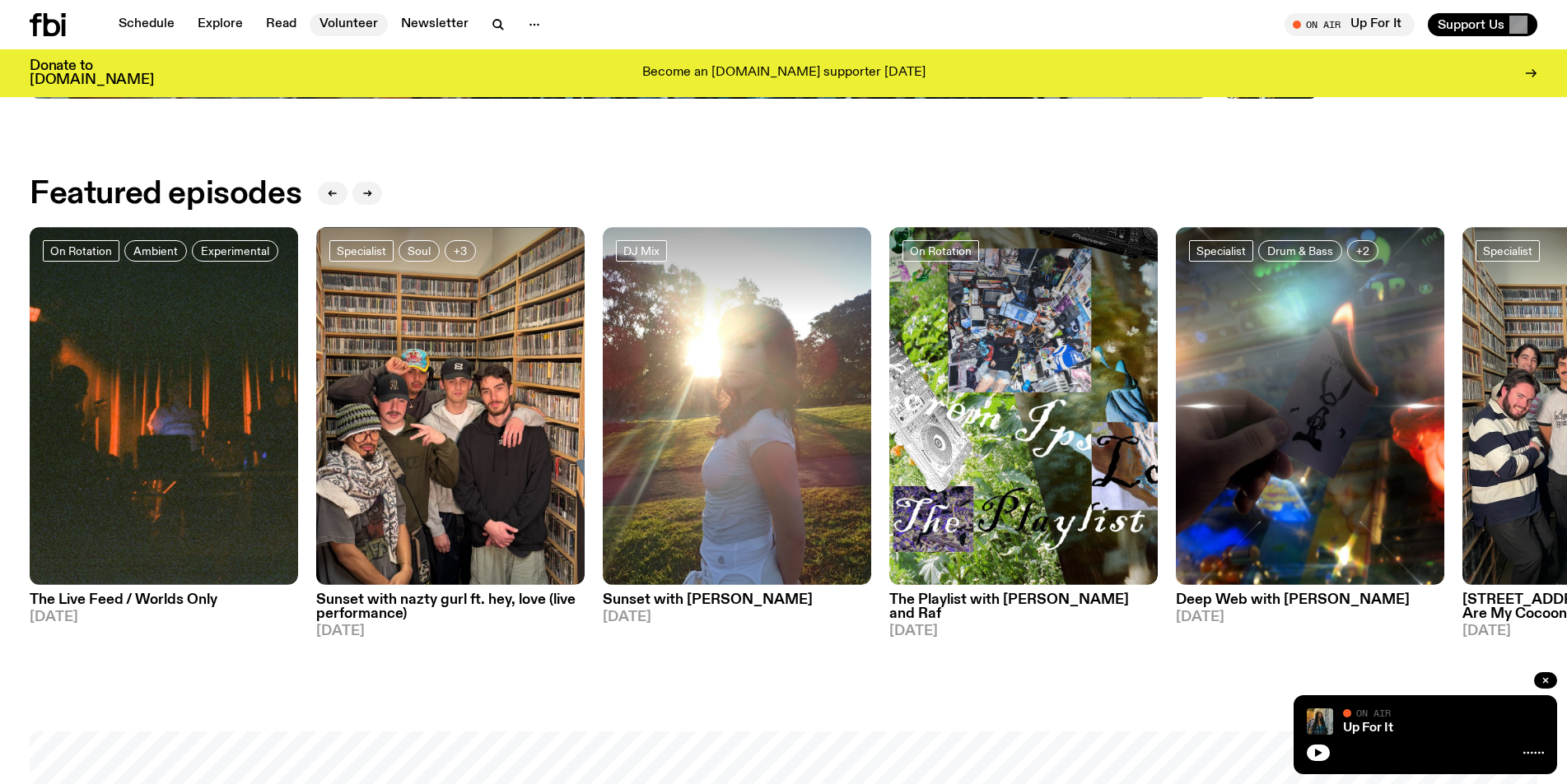
scroll to position [481, 0]
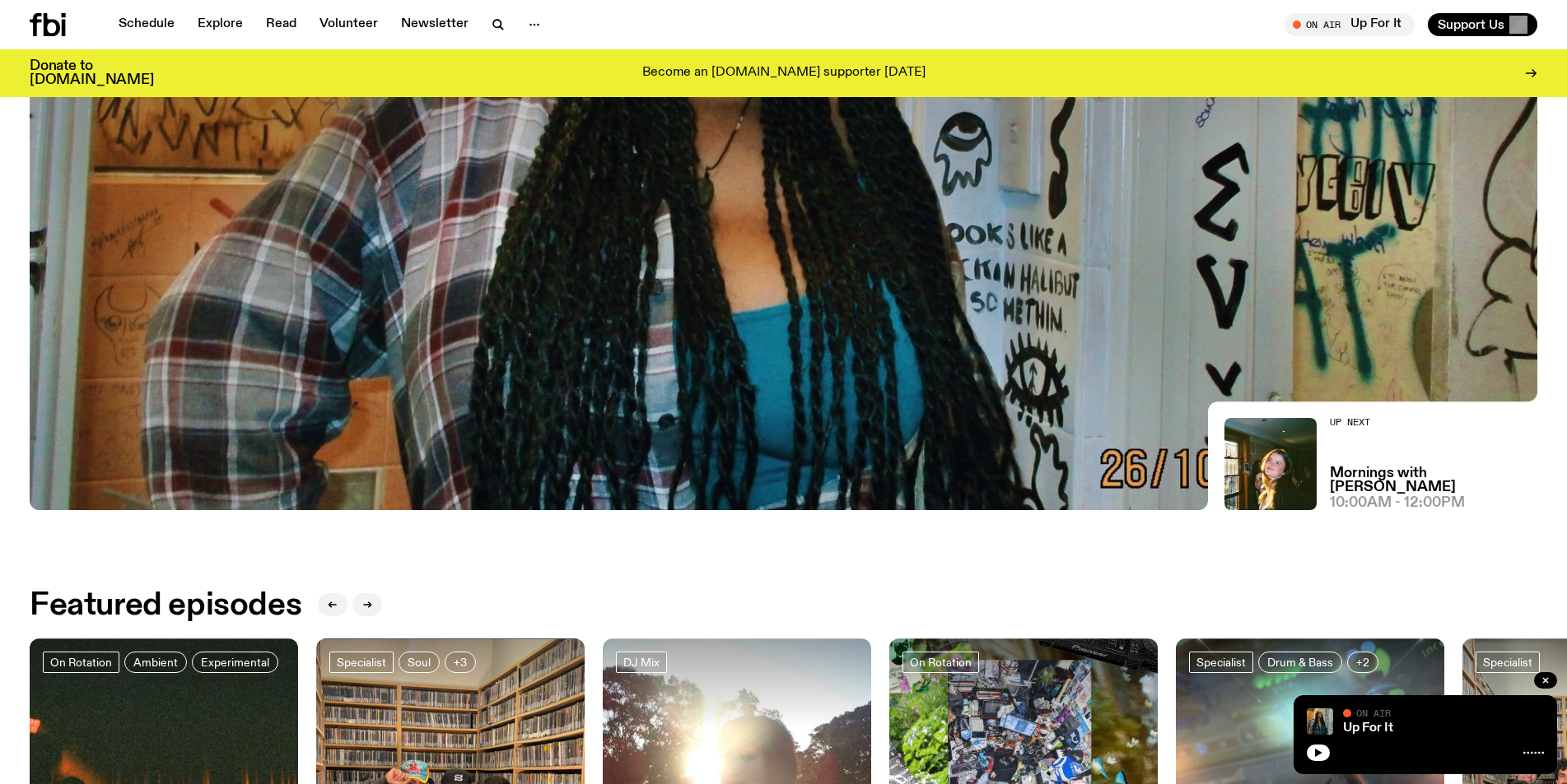
click at [1329, 759] on div at bounding box center [1425, 751] width 237 height 20
click at [1322, 759] on button "button" at bounding box center [1318, 752] width 23 height 16
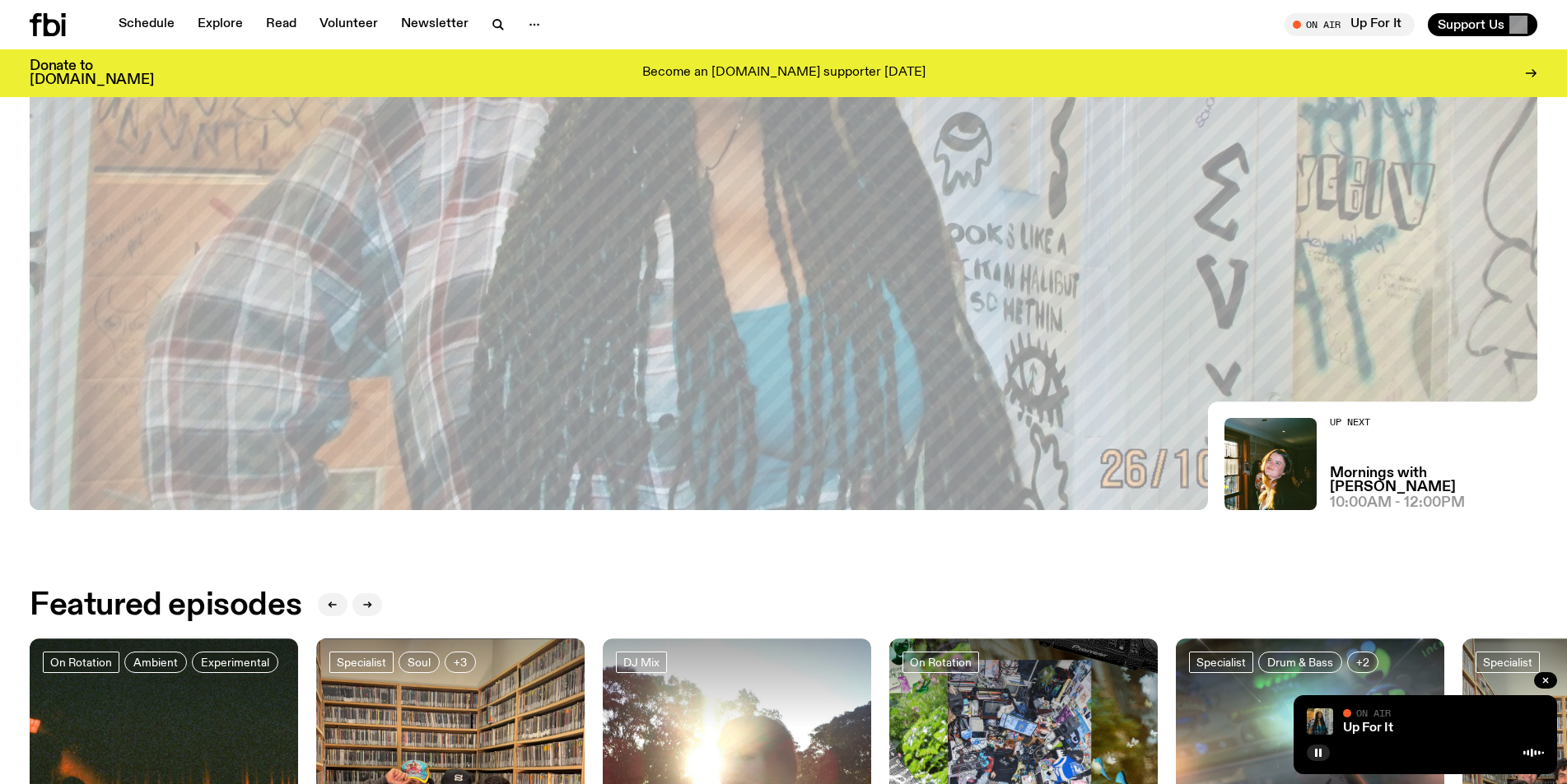
scroll to position [727, 0]
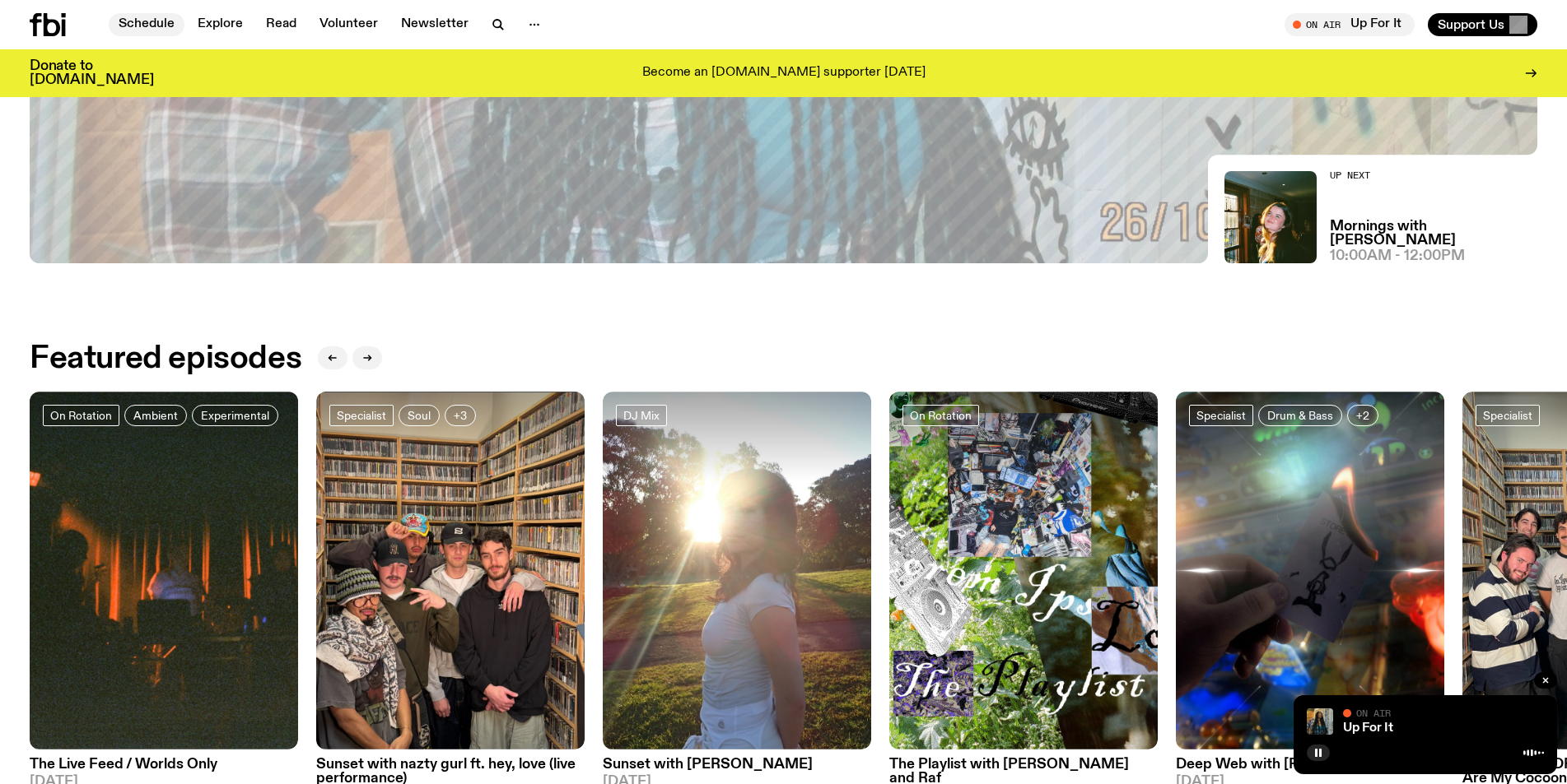
click at [157, 22] on link "Schedule" at bounding box center [146, 24] width 75 height 23
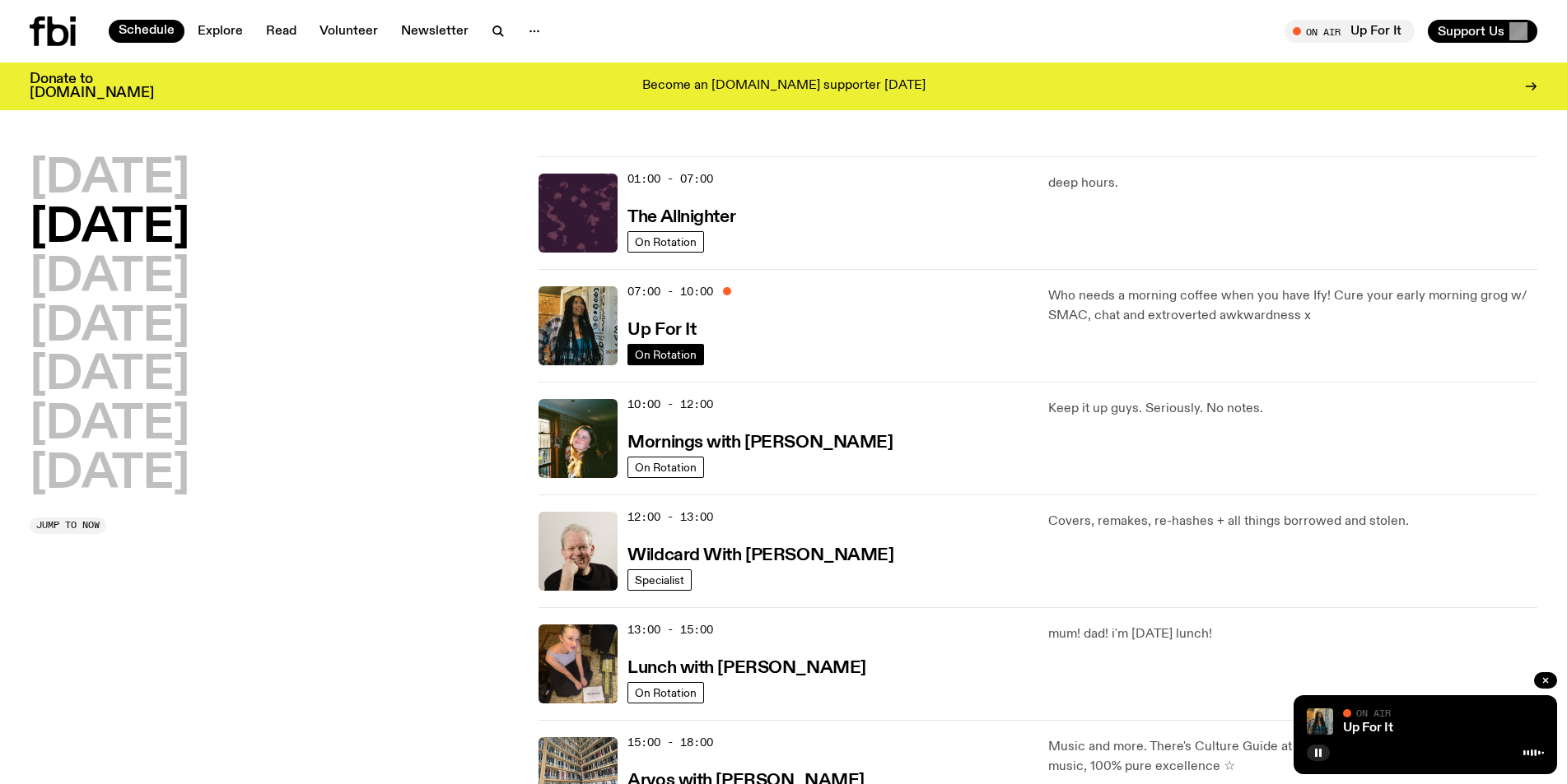
click at [681, 351] on span "On Rotation" at bounding box center [665, 353] width 61 height 12
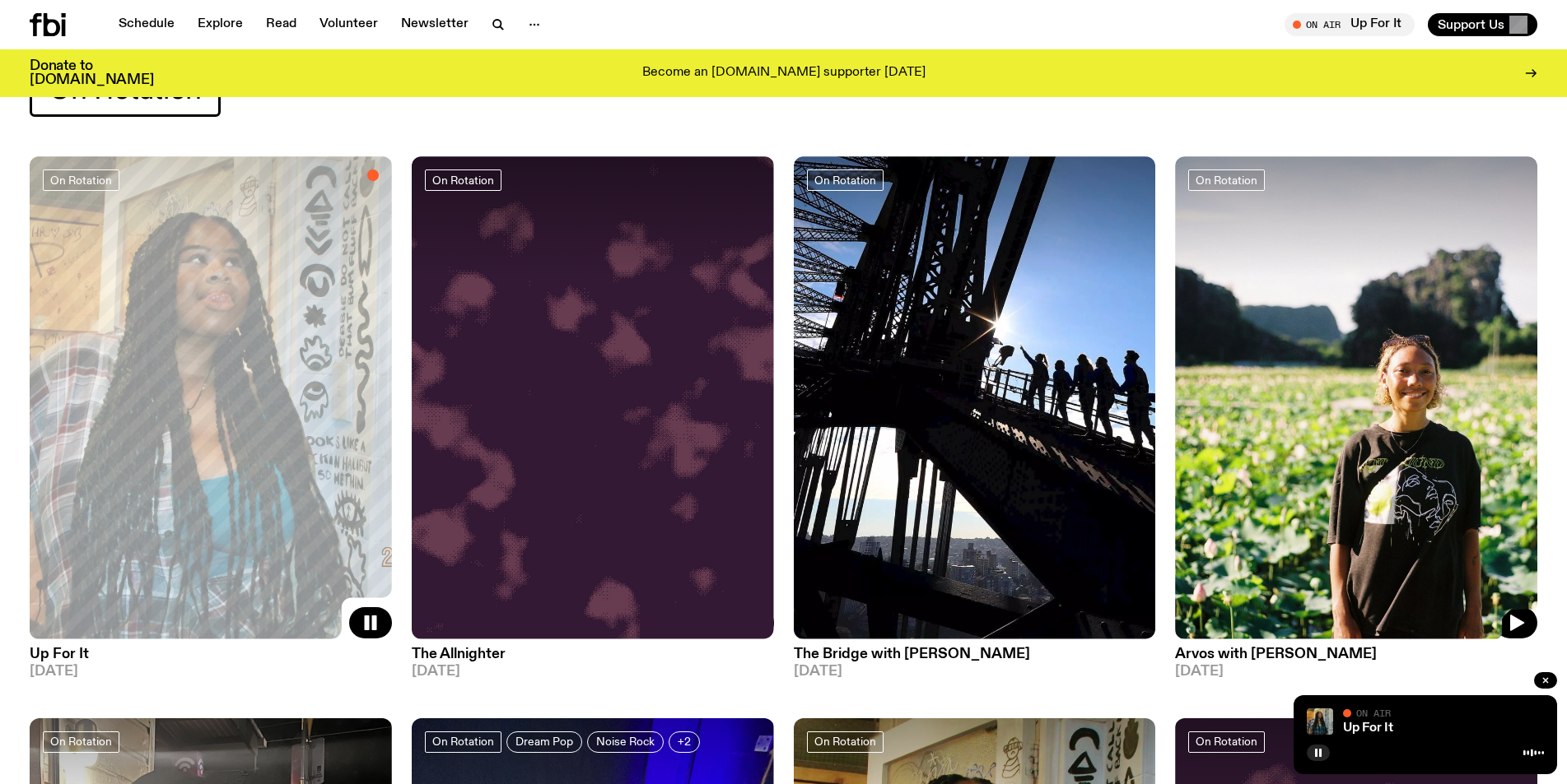
scroll to position [247, 0]
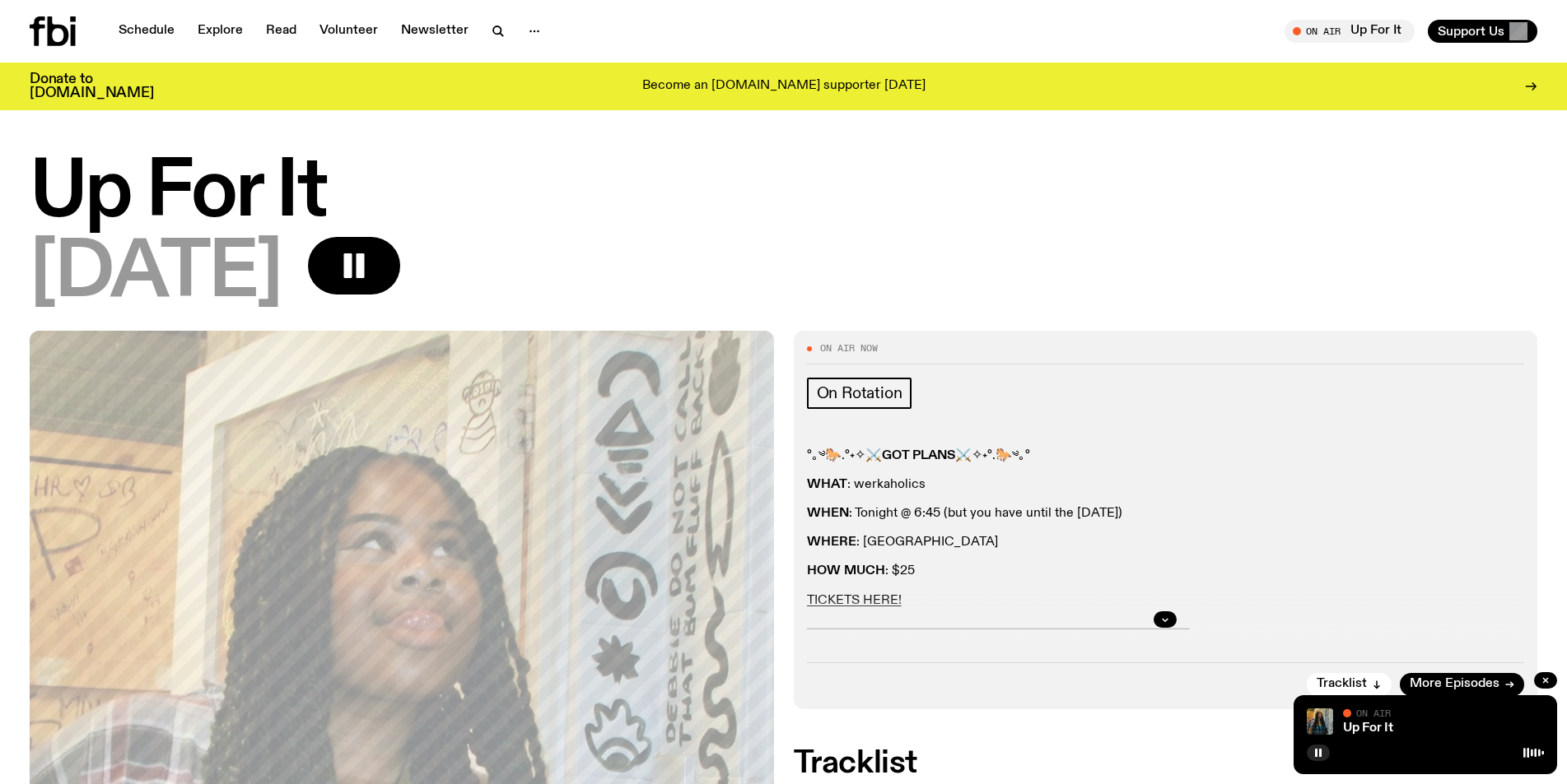
click at [41, 35] on icon at bounding box center [52, 30] width 46 height 29
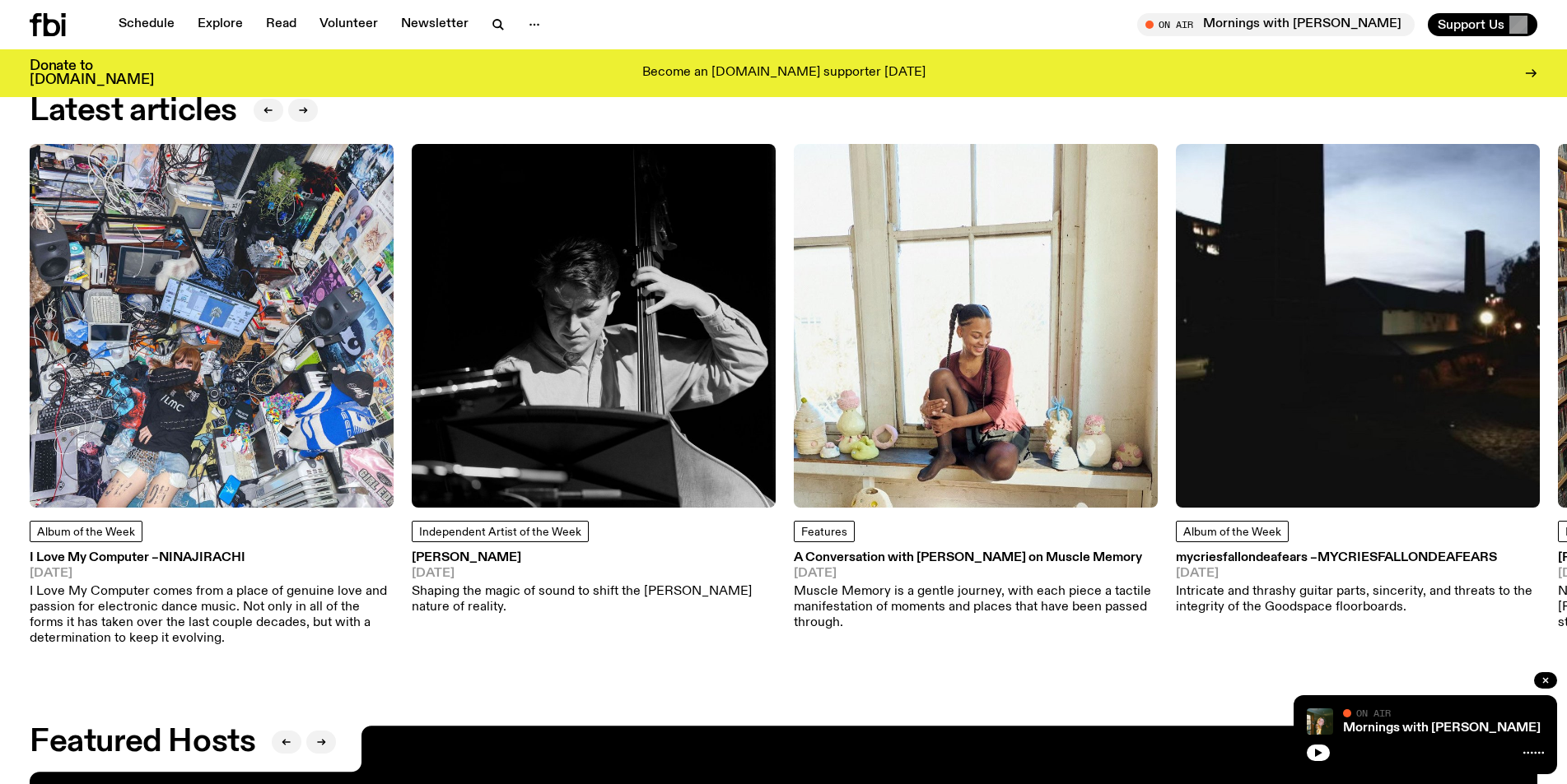
scroll to position [2373, 0]
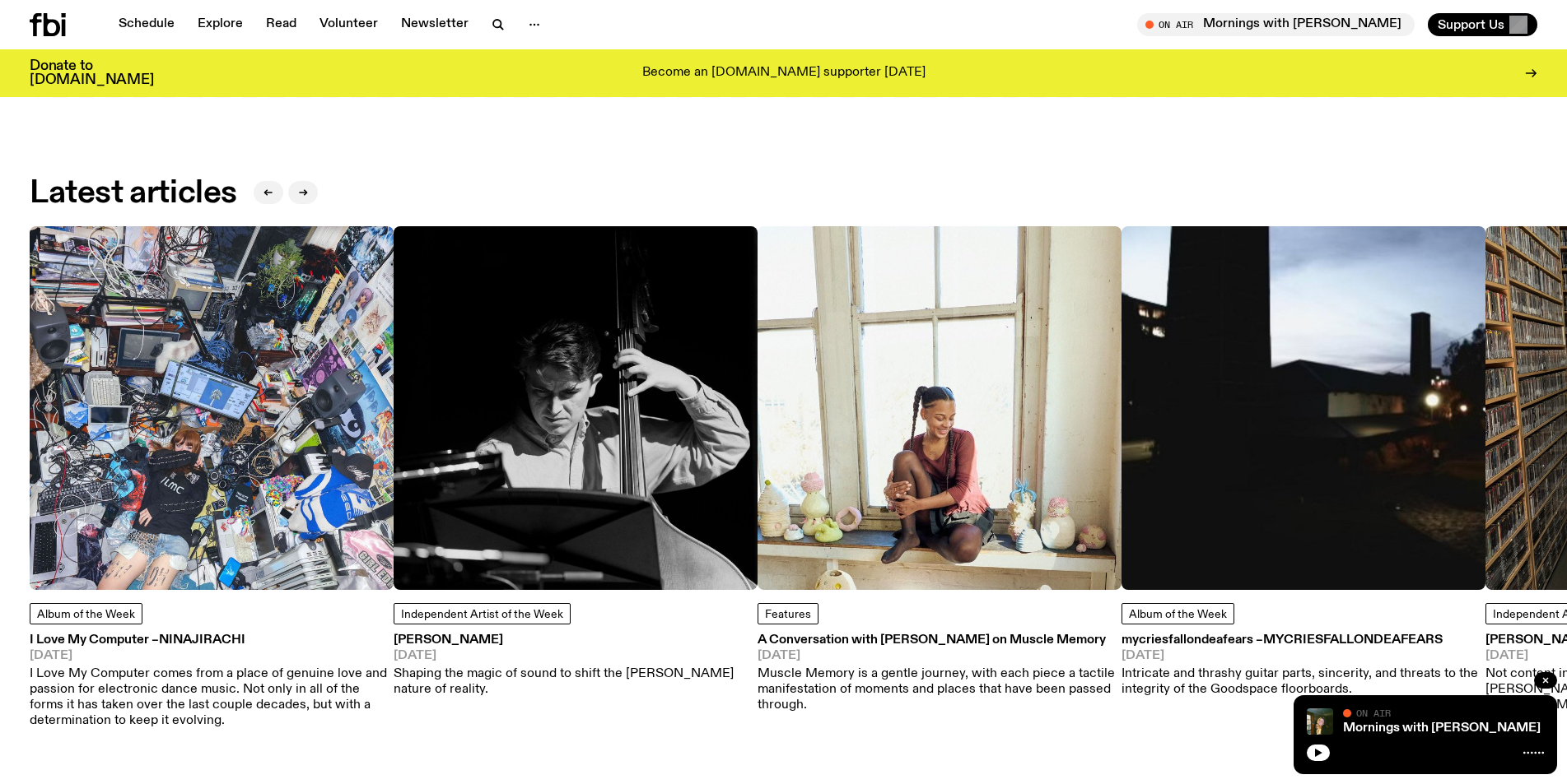
click at [1317, 748] on icon "button" at bounding box center [1318, 753] width 9 height 9
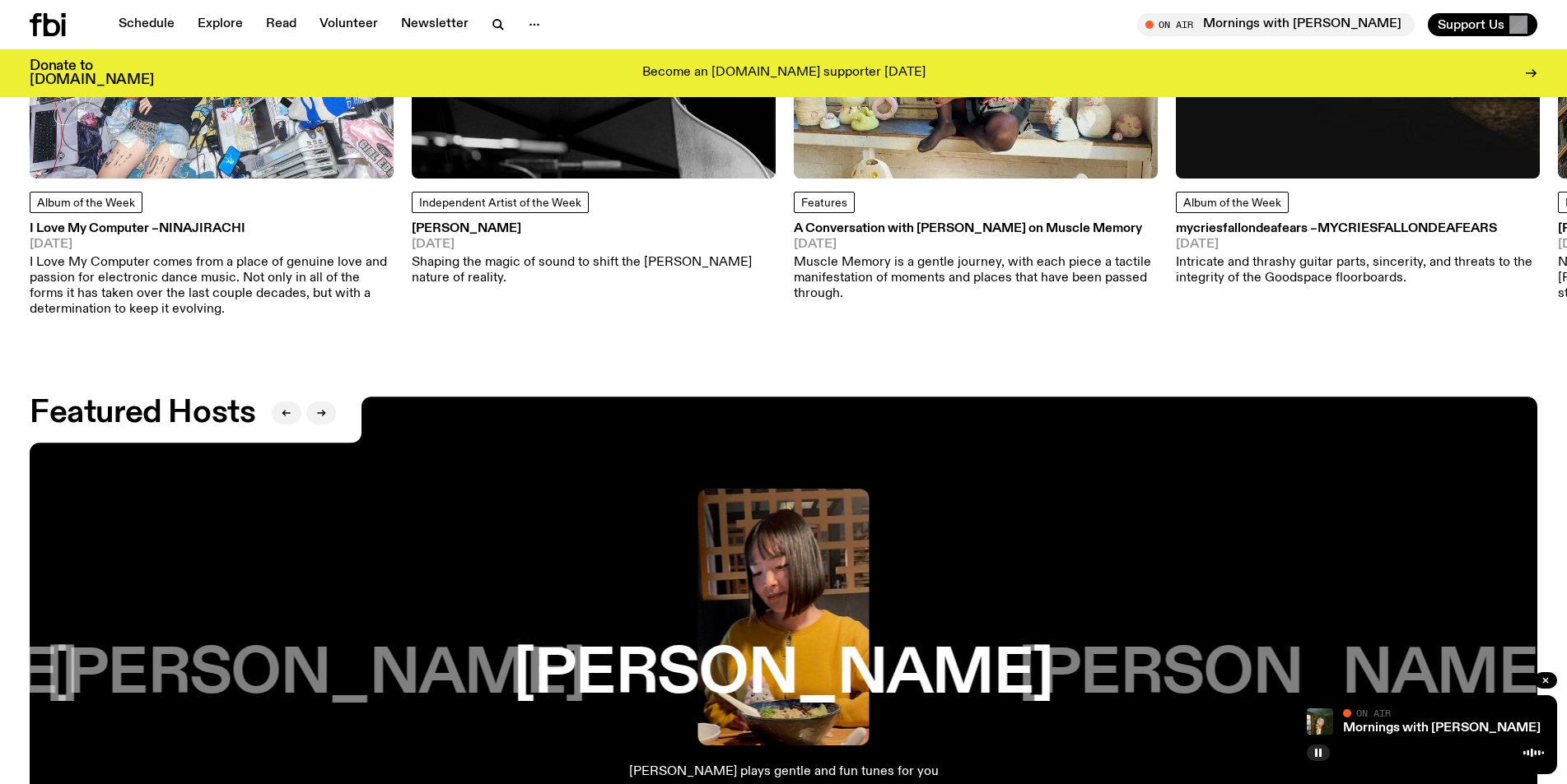
scroll to position [2538, 0]
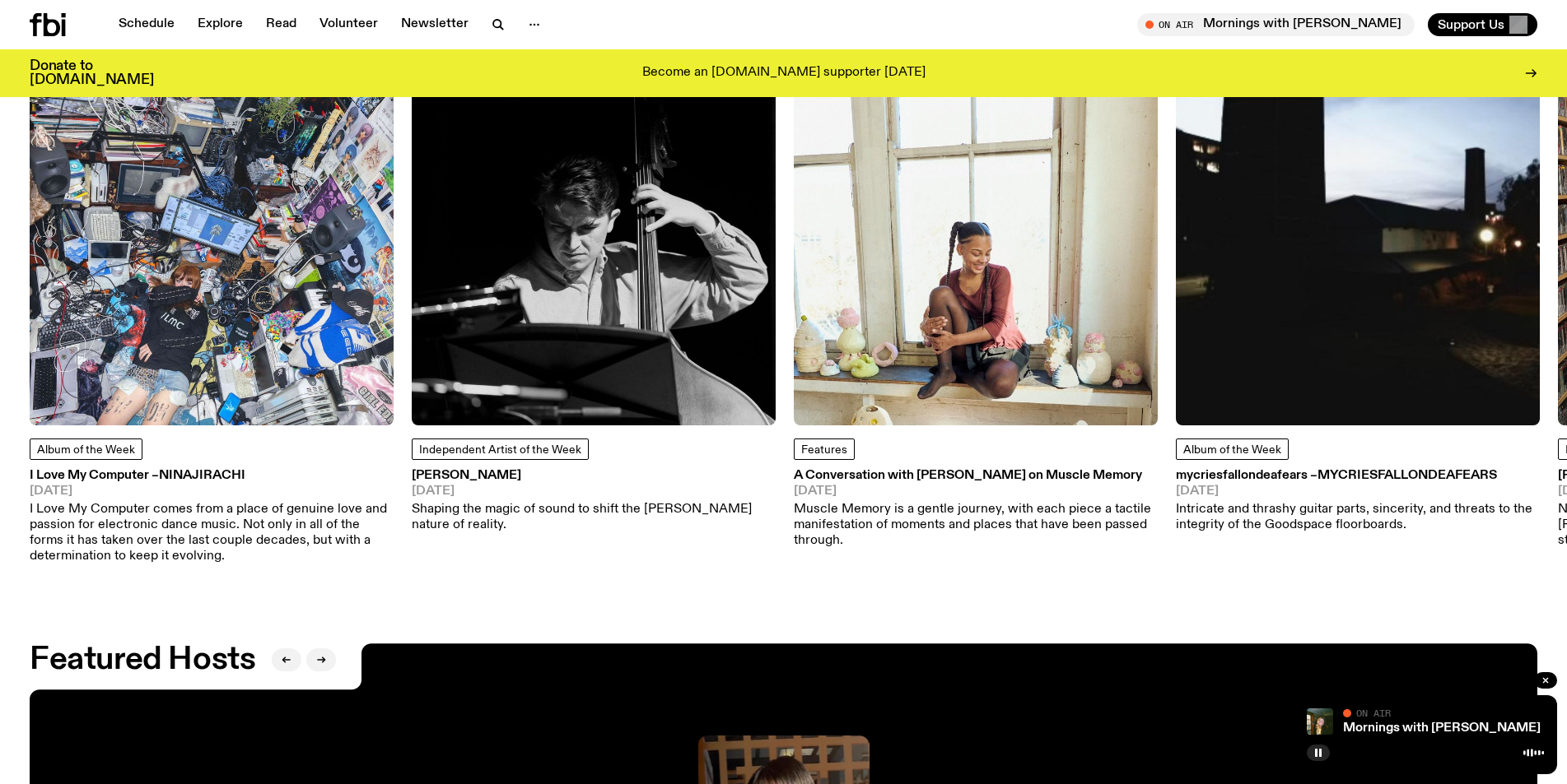
click at [1315, 265] on img at bounding box center [1358, 243] width 364 height 364
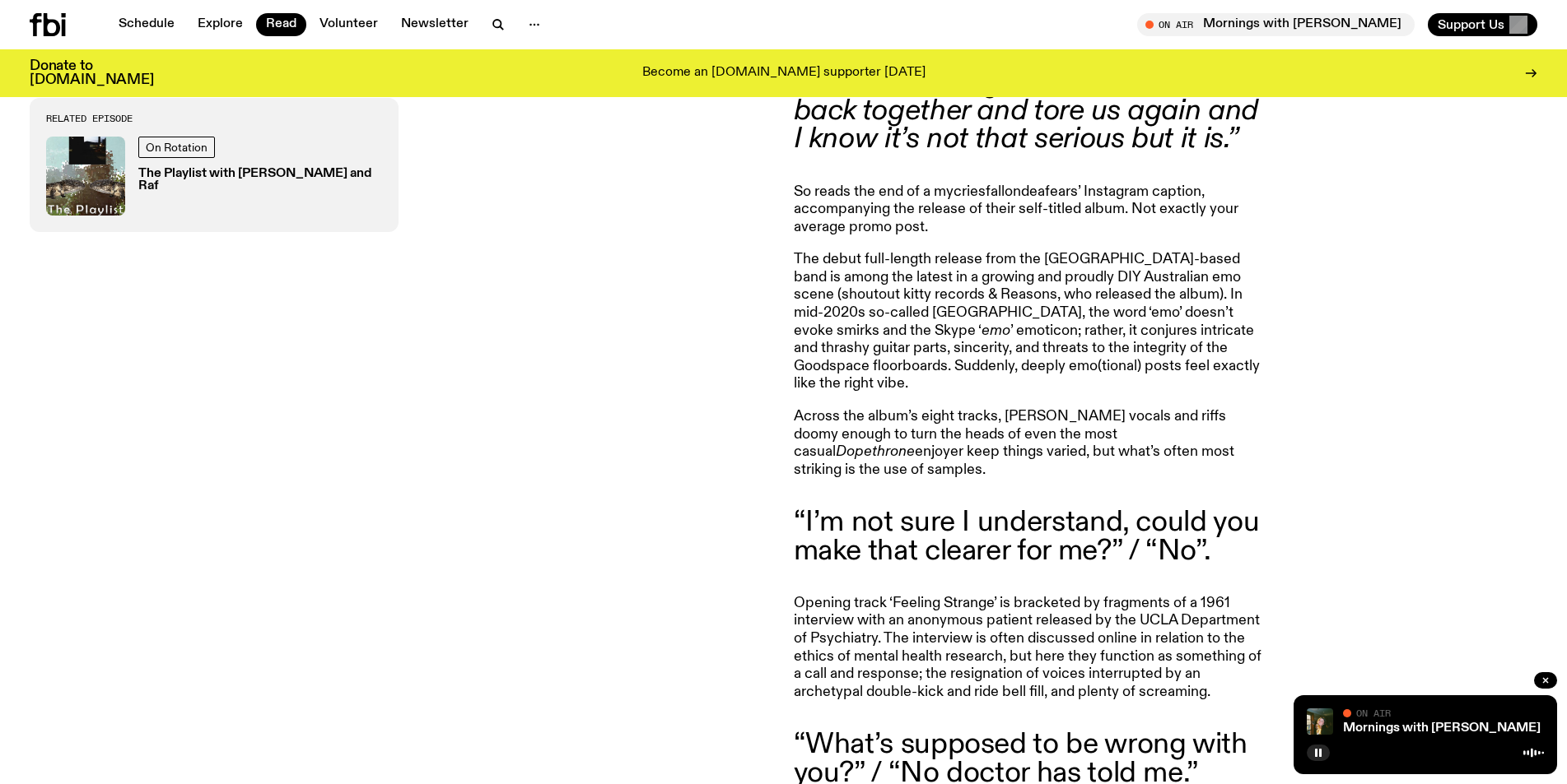
scroll to position [645, 0]
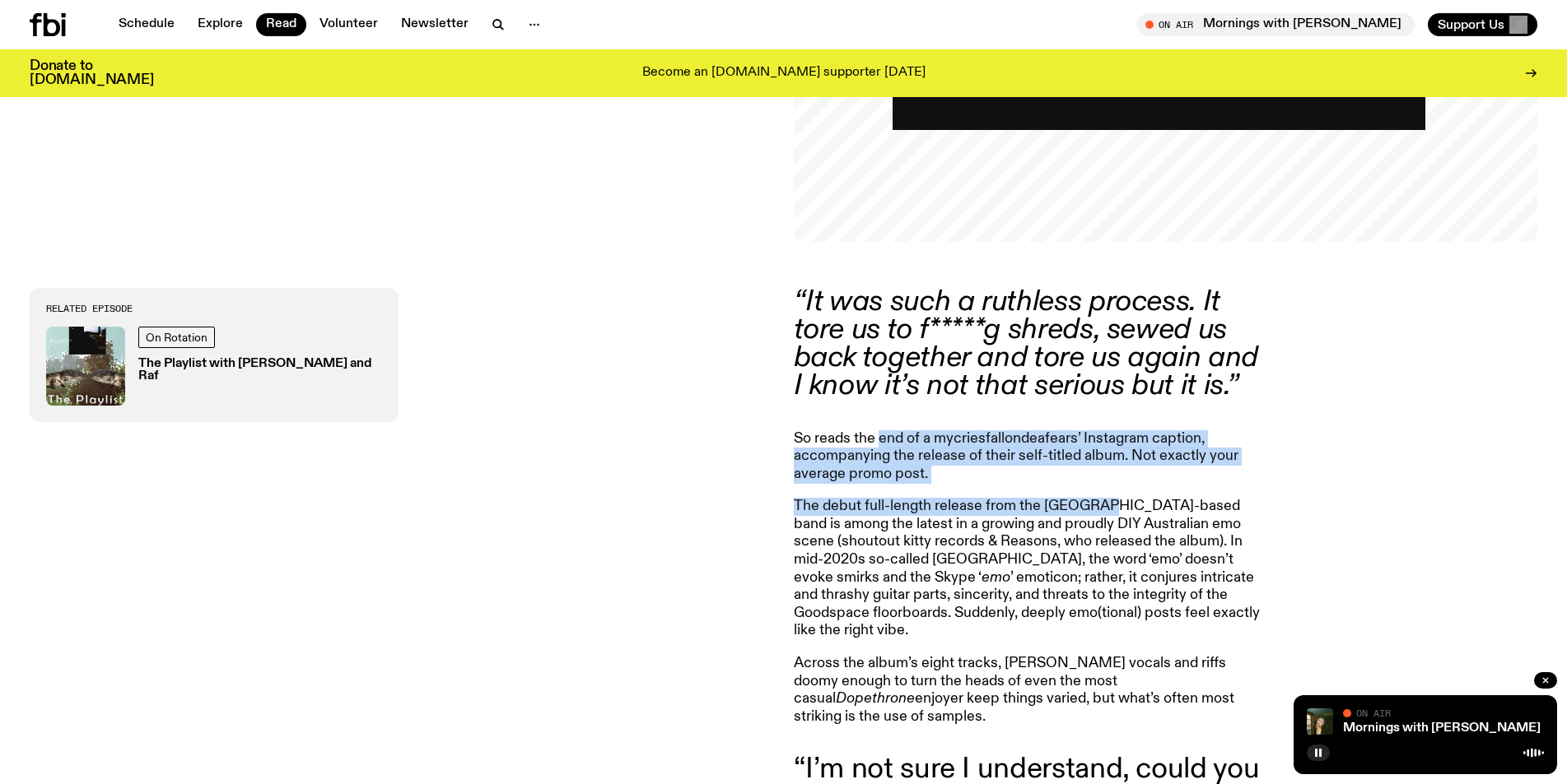
drag, startPoint x: 878, startPoint y: 434, endPoint x: 1107, endPoint y: 498, distance: 237.8
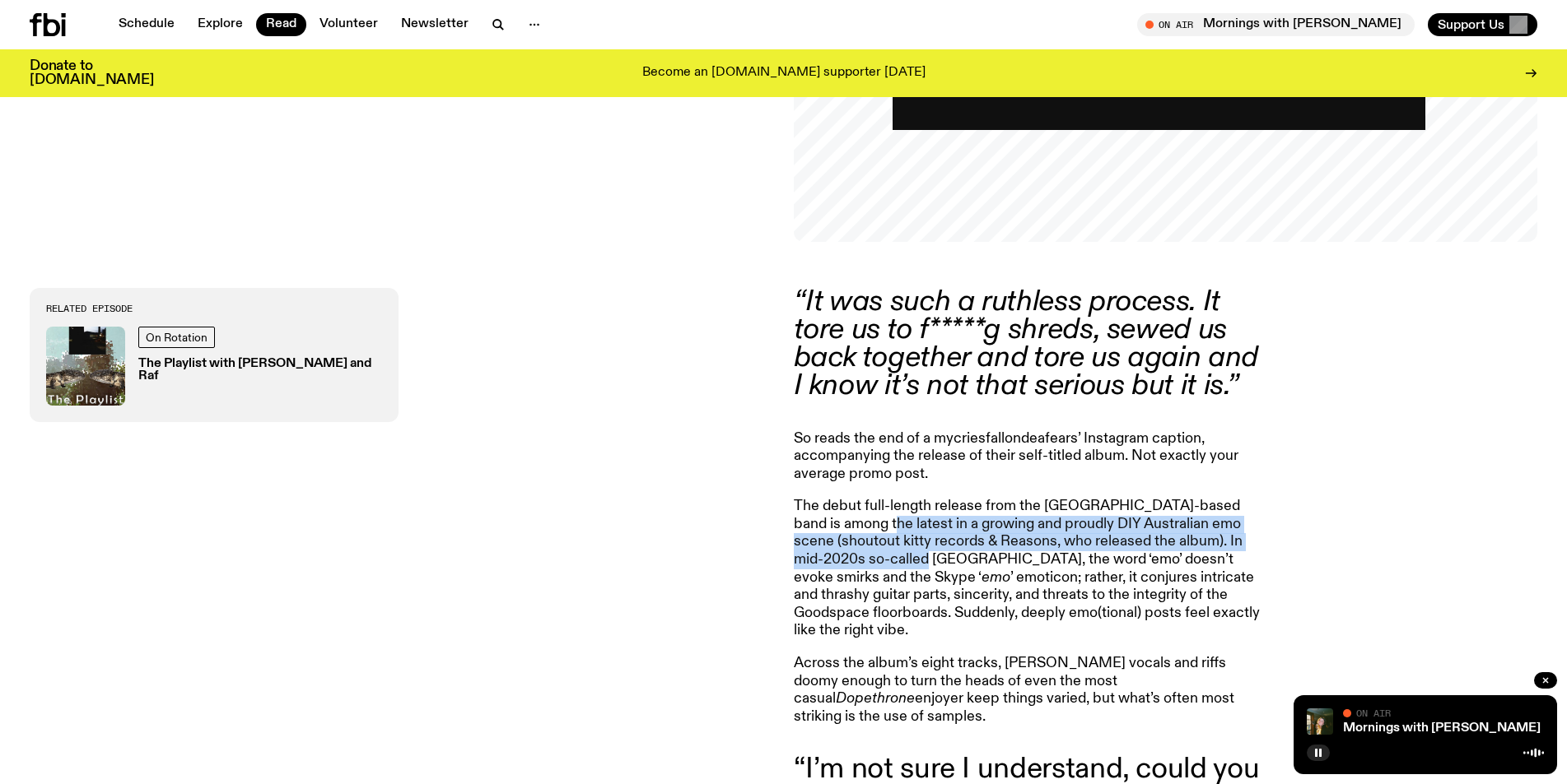
drag, startPoint x: 1049, startPoint y: 520, endPoint x: 1262, endPoint y: 547, distance: 214.7
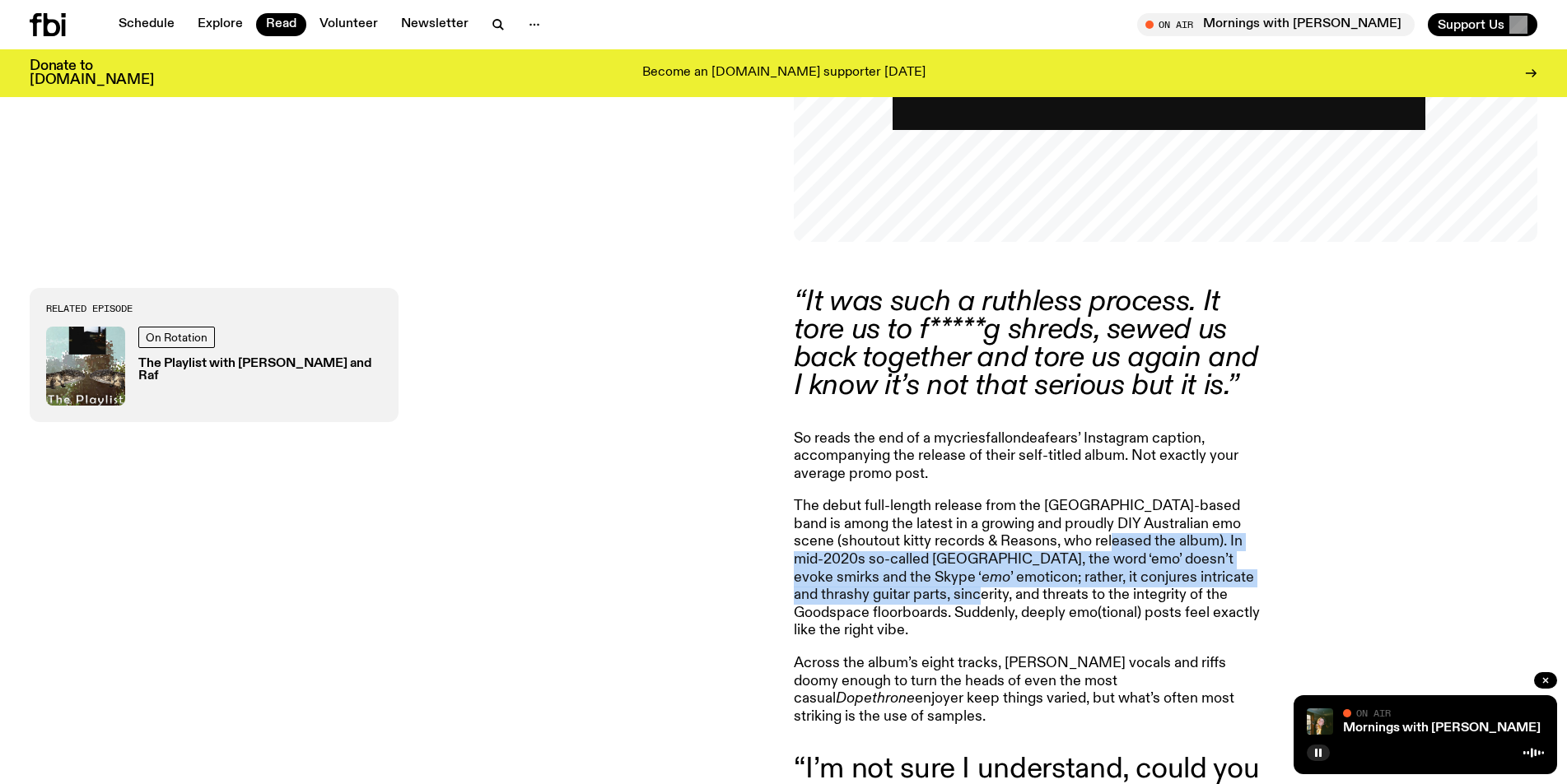
drag, startPoint x: 977, startPoint y: 544, endPoint x: 1223, endPoint y: 586, distance: 249.6
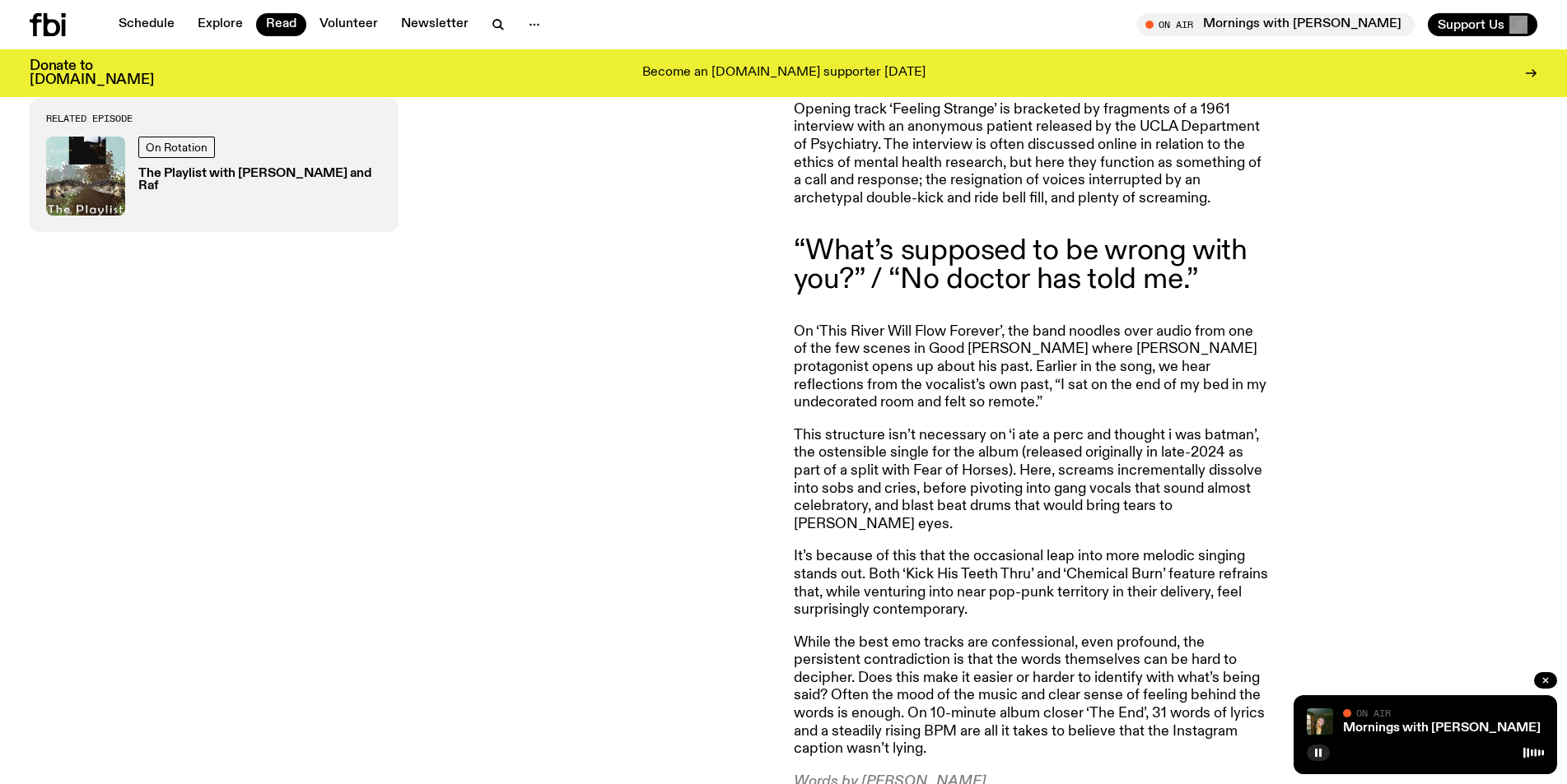
scroll to position [1550, 0]
